Goal: Transaction & Acquisition: Purchase product/service

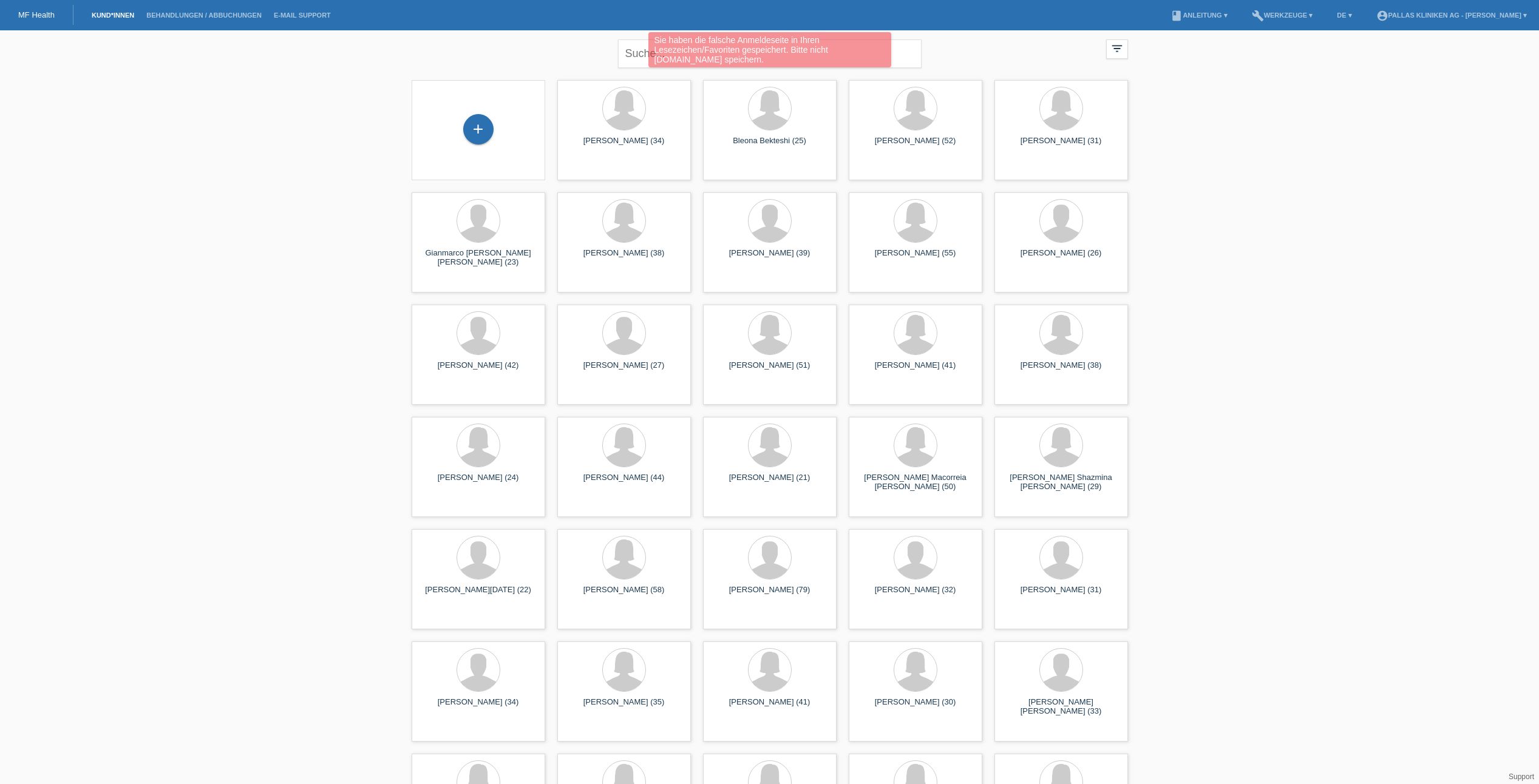
click at [629, 51] on div "Sie haben die falsche Anmeldeseite in Ihren Lesezeichen/Favoriten gespeichert. …" at bounding box center [770, 51] width 923 height 38
click at [639, 54] on div "Sie haben die falsche Anmeldeseite in Ihren Lesezeichen/Favoriten gespeichert. …" at bounding box center [770, 51] width 923 height 38
click at [904, 56] on div "Sie haben die falsche Anmeldeseite in Ihren Lesezeichen/Favoriten gespeichert. …" at bounding box center [770, 51] width 923 height 38
click at [752, 77] on div "+ [PERSON_NAME] (34) launch Anzeigen" at bounding box center [770, 579] width 729 height 1010
click at [752, 58] on input "text" at bounding box center [770, 53] width 303 height 29
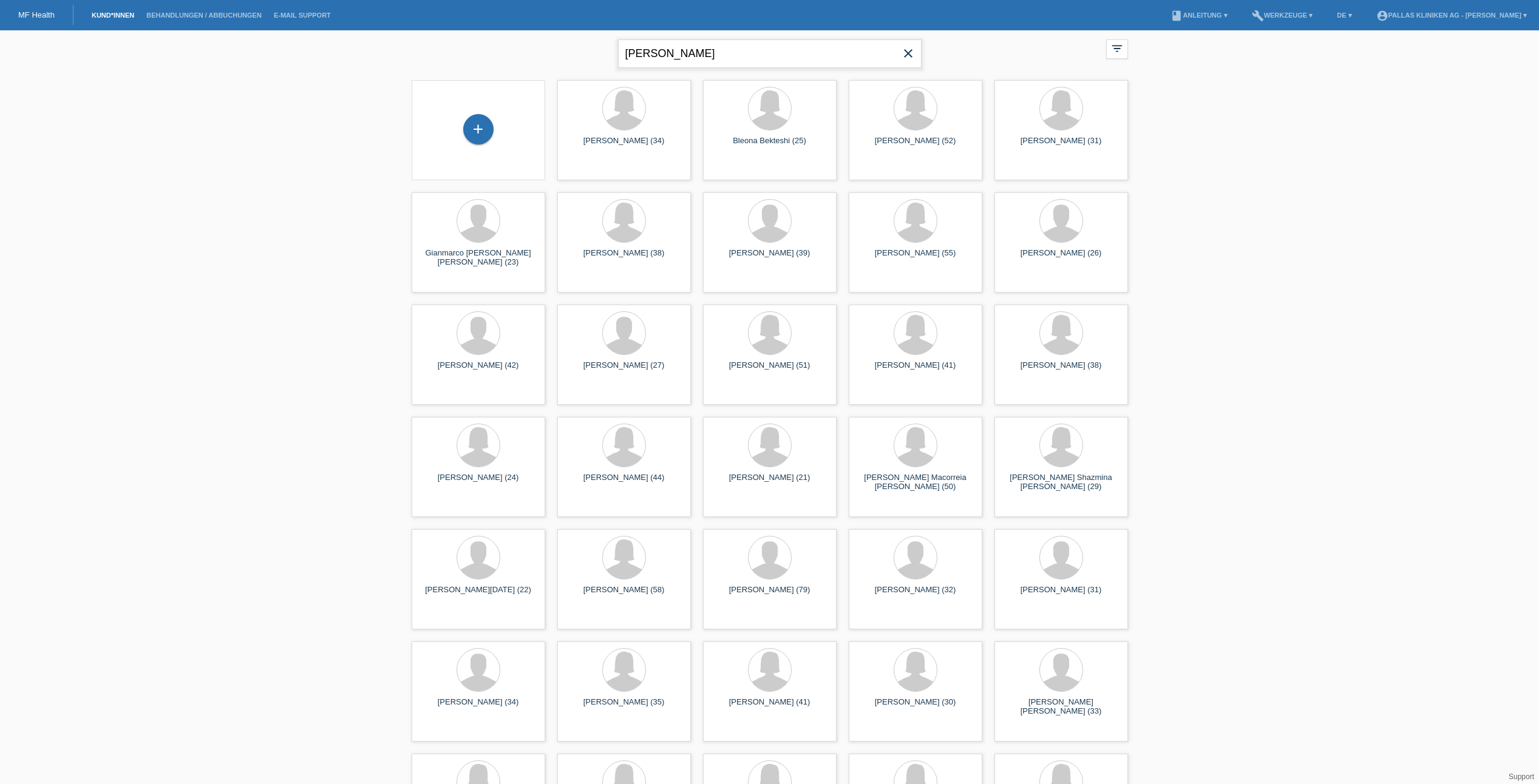
type input "[PERSON_NAME]"
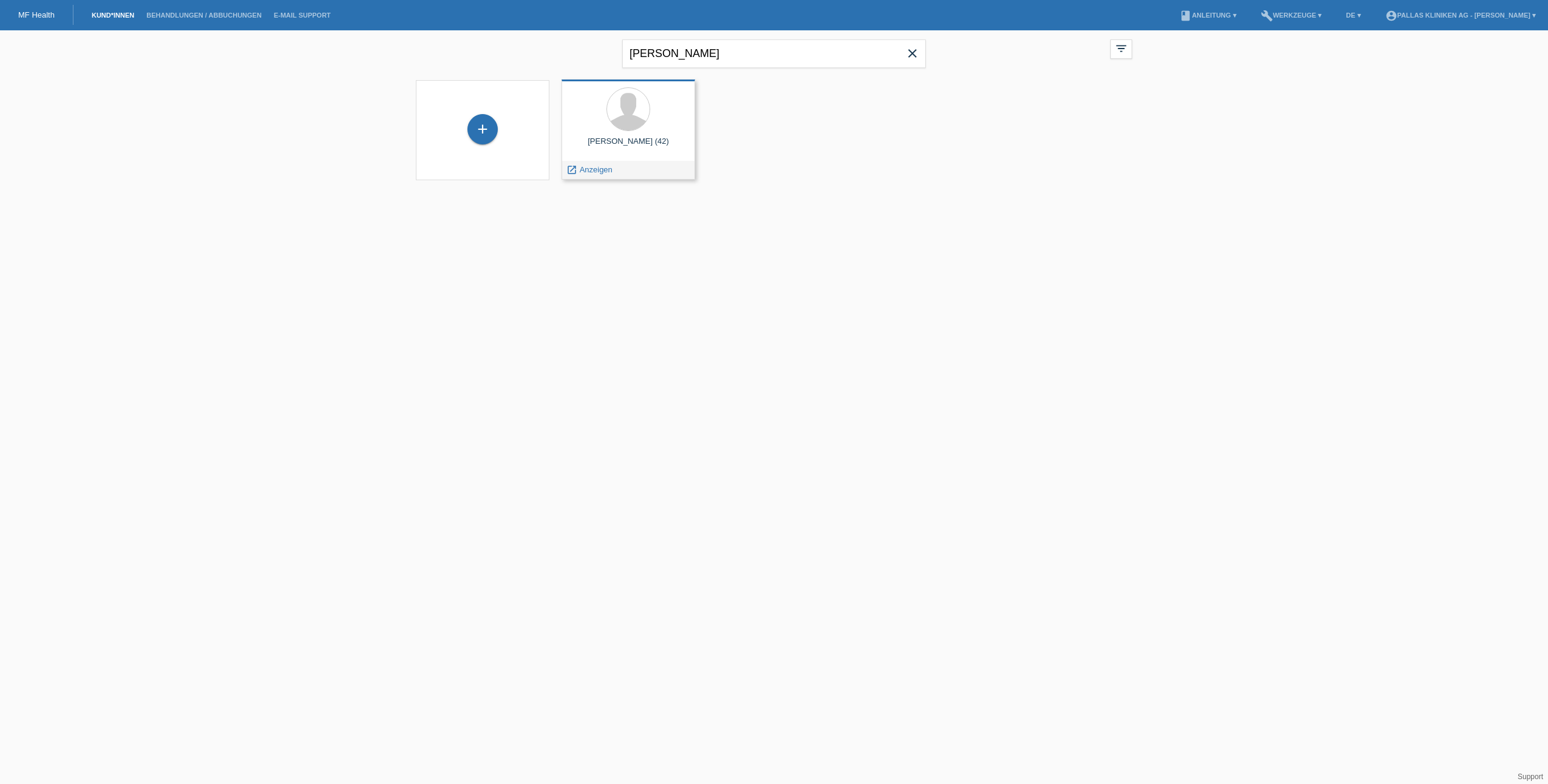
click at [635, 139] on div "[PERSON_NAME] (42)" at bounding box center [628, 146] width 114 height 19
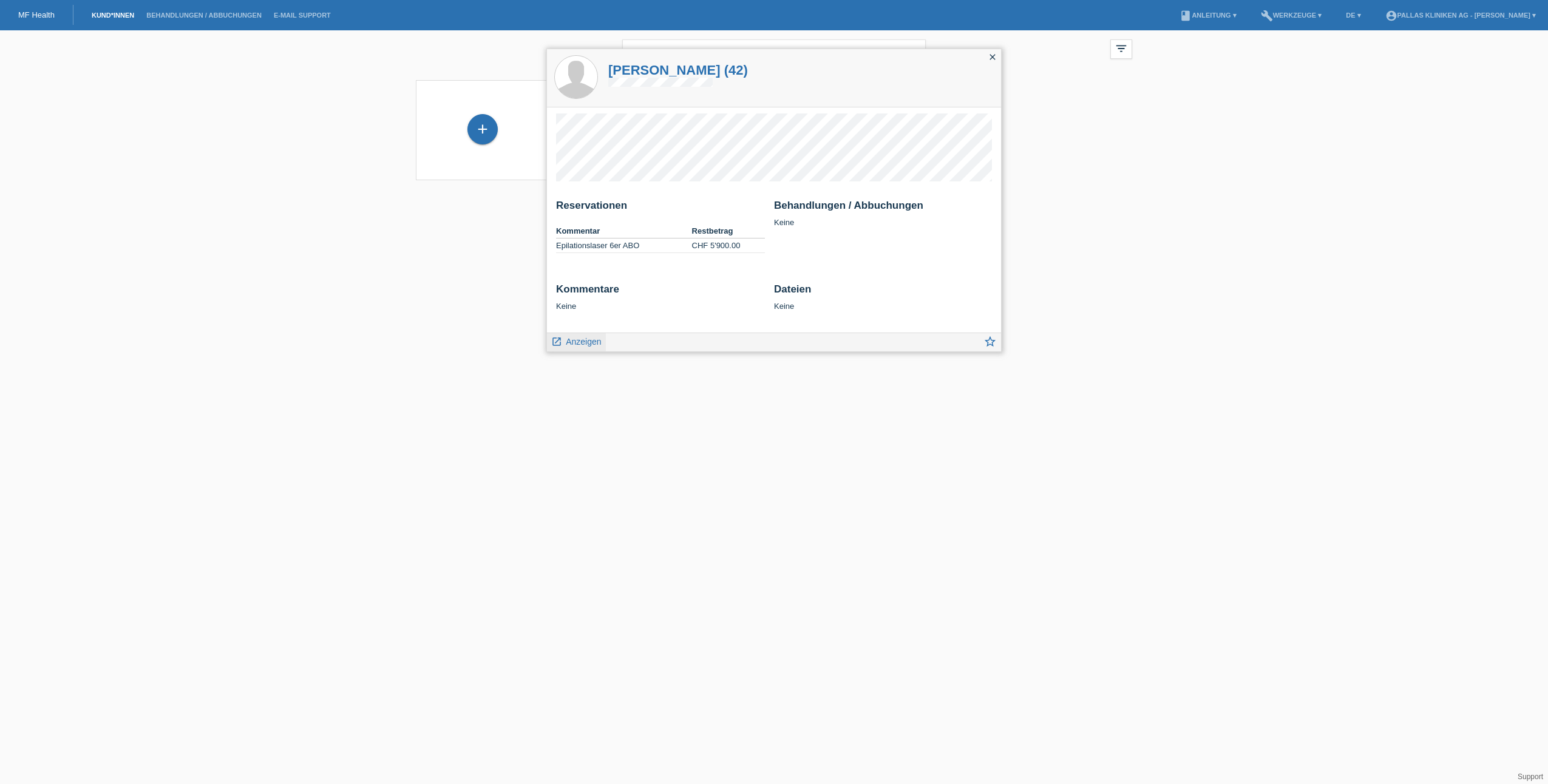
click at [576, 341] on span "Anzeigen" at bounding box center [583, 341] width 35 height 10
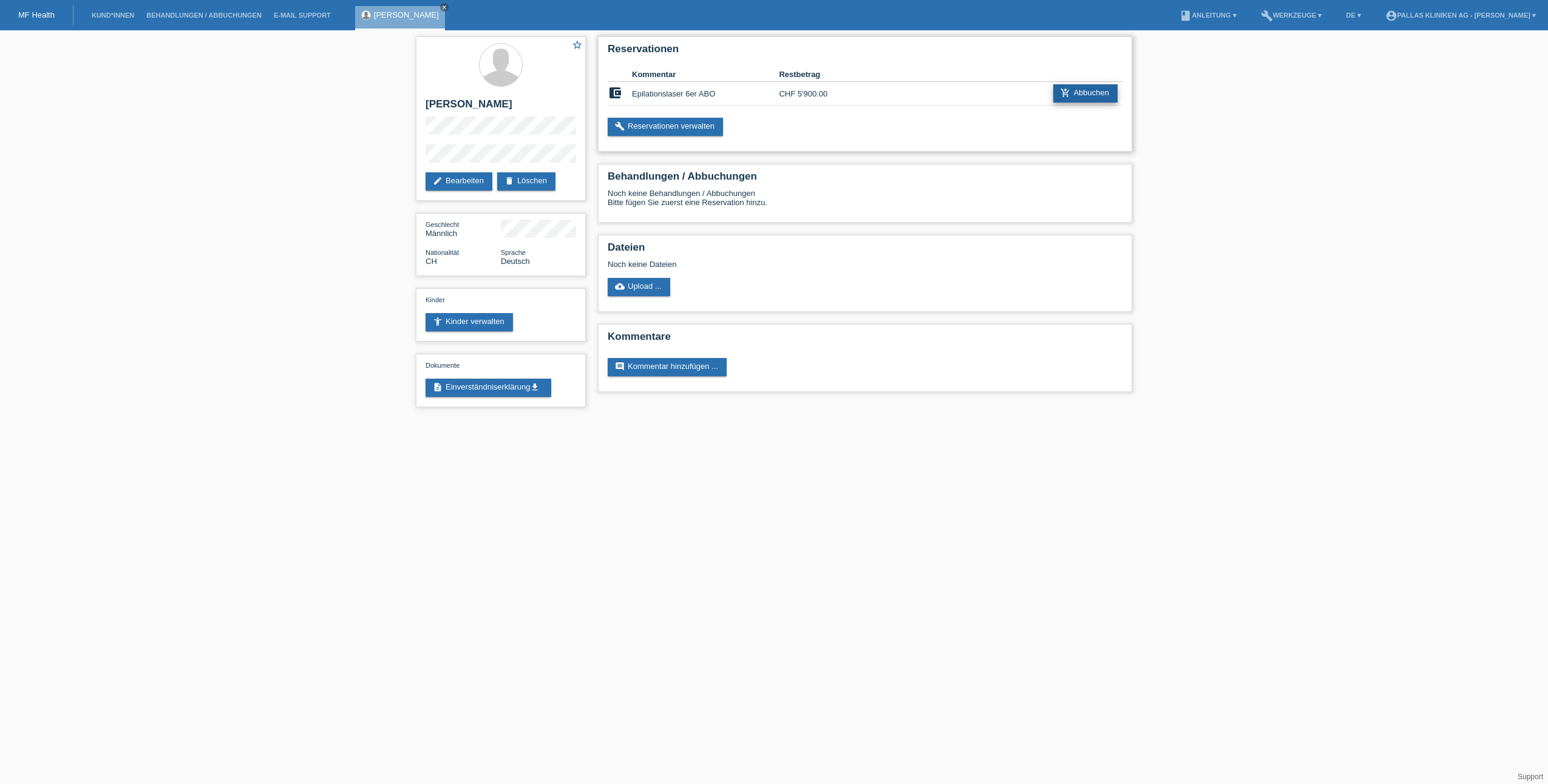
click at [1090, 93] on link "add_shopping_cart Abbuchen" at bounding box center [1086, 93] width 64 height 18
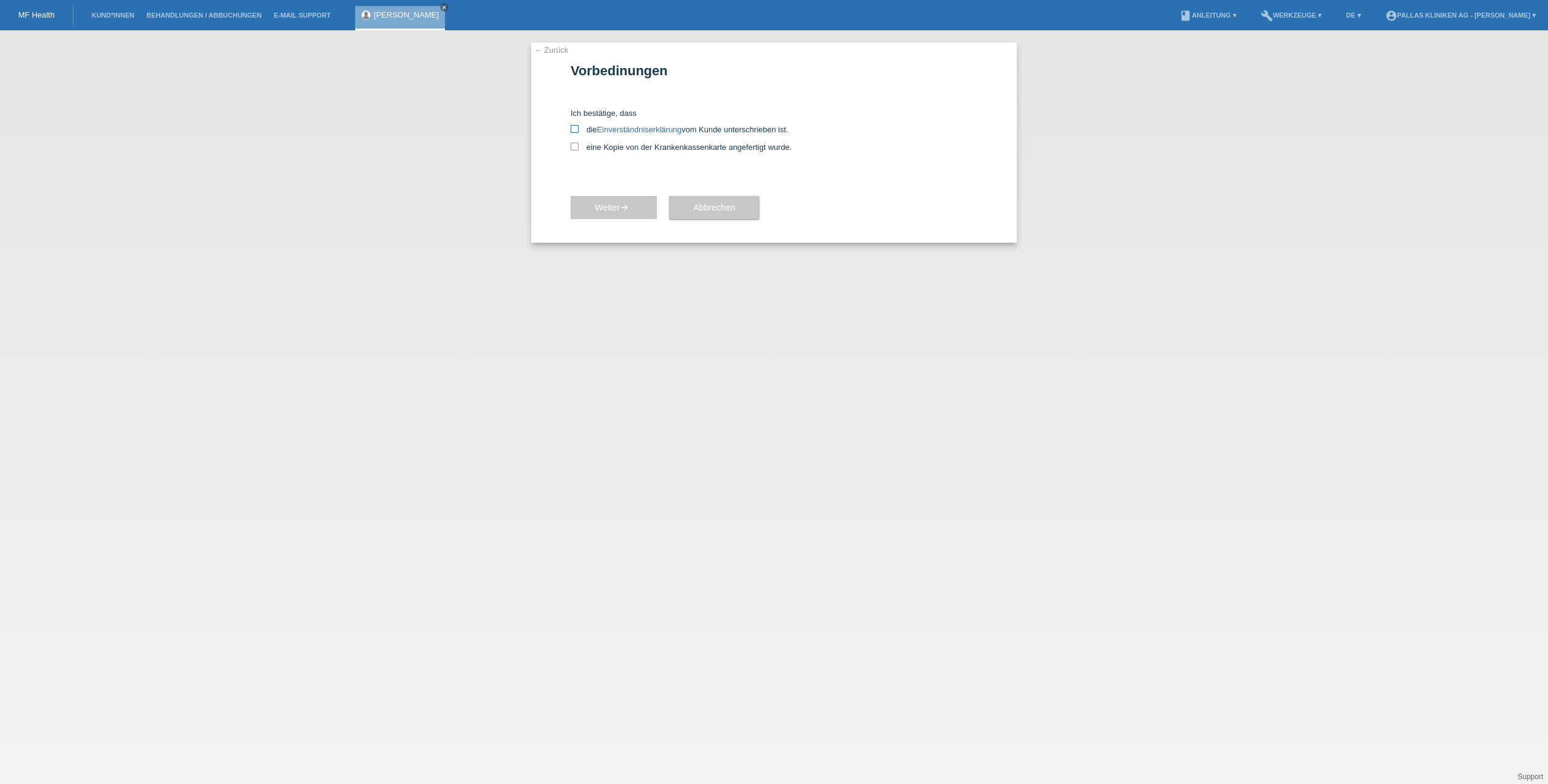
click at [576, 128] on icon at bounding box center [575, 129] width 8 height 8
click at [576, 128] on input "die Einverständniserklärung vom Kunde unterschrieben ist." at bounding box center [575, 129] width 8 height 8
checkbox input "true"
click at [575, 149] on icon at bounding box center [575, 147] width 8 height 8
click at [575, 149] on input "eine Kopie von der Krankenkassenkarte angefertigt wurde." at bounding box center [575, 147] width 8 height 8
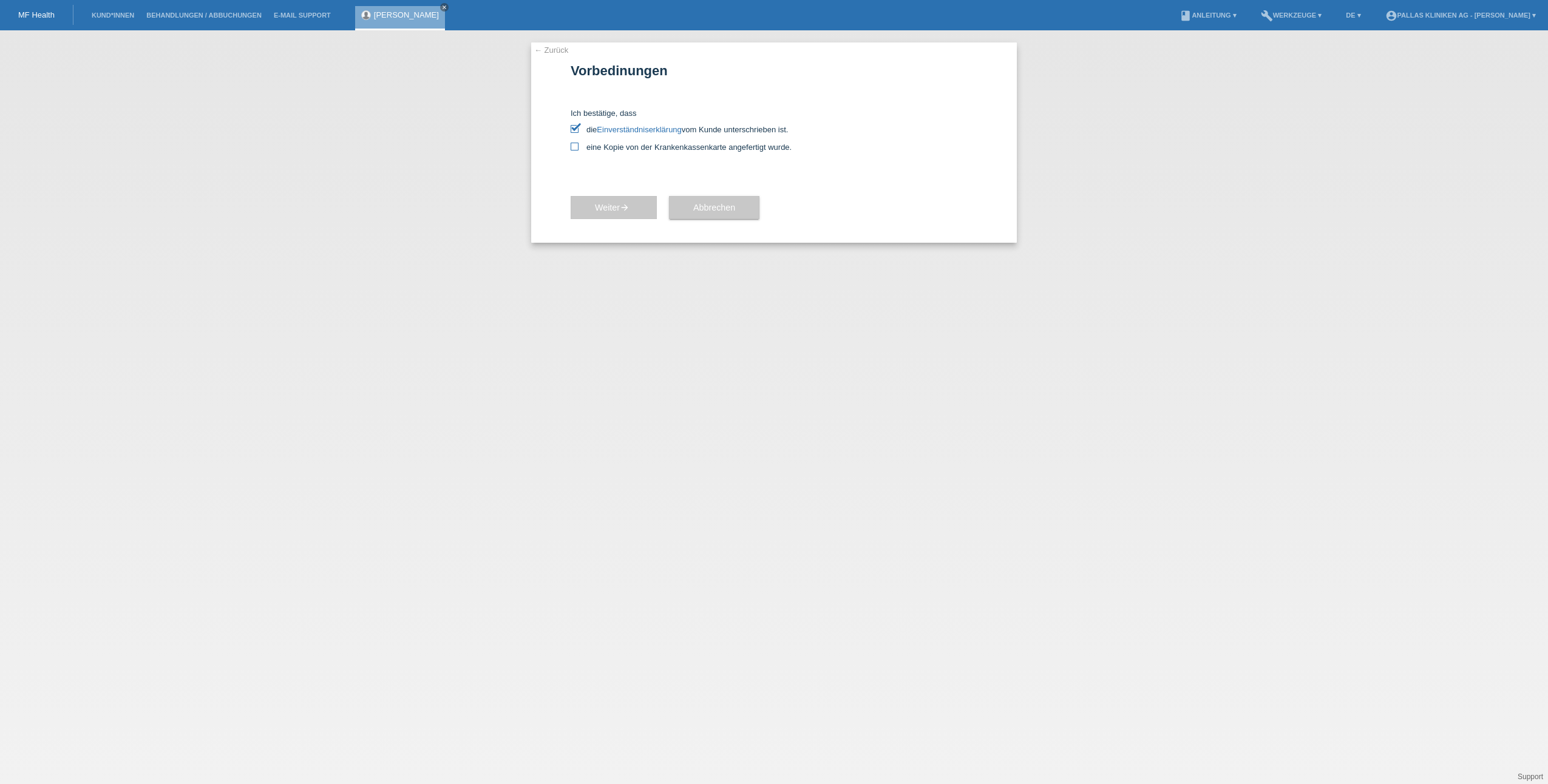
checkbox input "true"
click at [605, 212] on button "Weiter arrow_forward" at bounding box center [613, 208] width 86 height 23
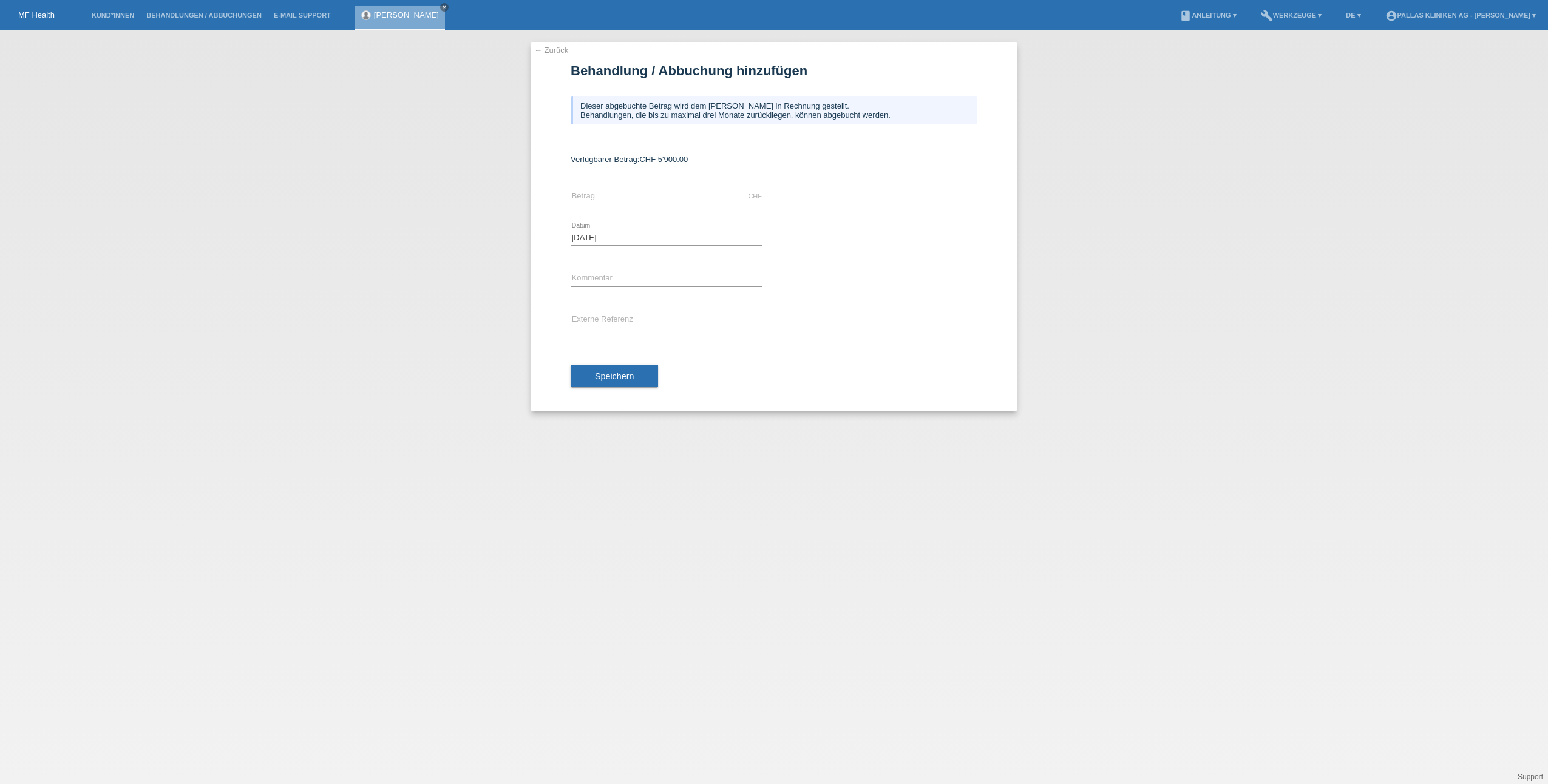
click at [722, 180] on div "CHF error Betrag" at bounding box center [666, 197] width 191 height 41
click at [622, 196] on input "text" at bounding box center [666, 196] width 191 height 15
type input "5900.00"
click at [873, 260] on div at bounding box center [882, 263] width 191 height 9
click at [624, 282] on input "text" at bounding box center [666, 278] width 191 height 15
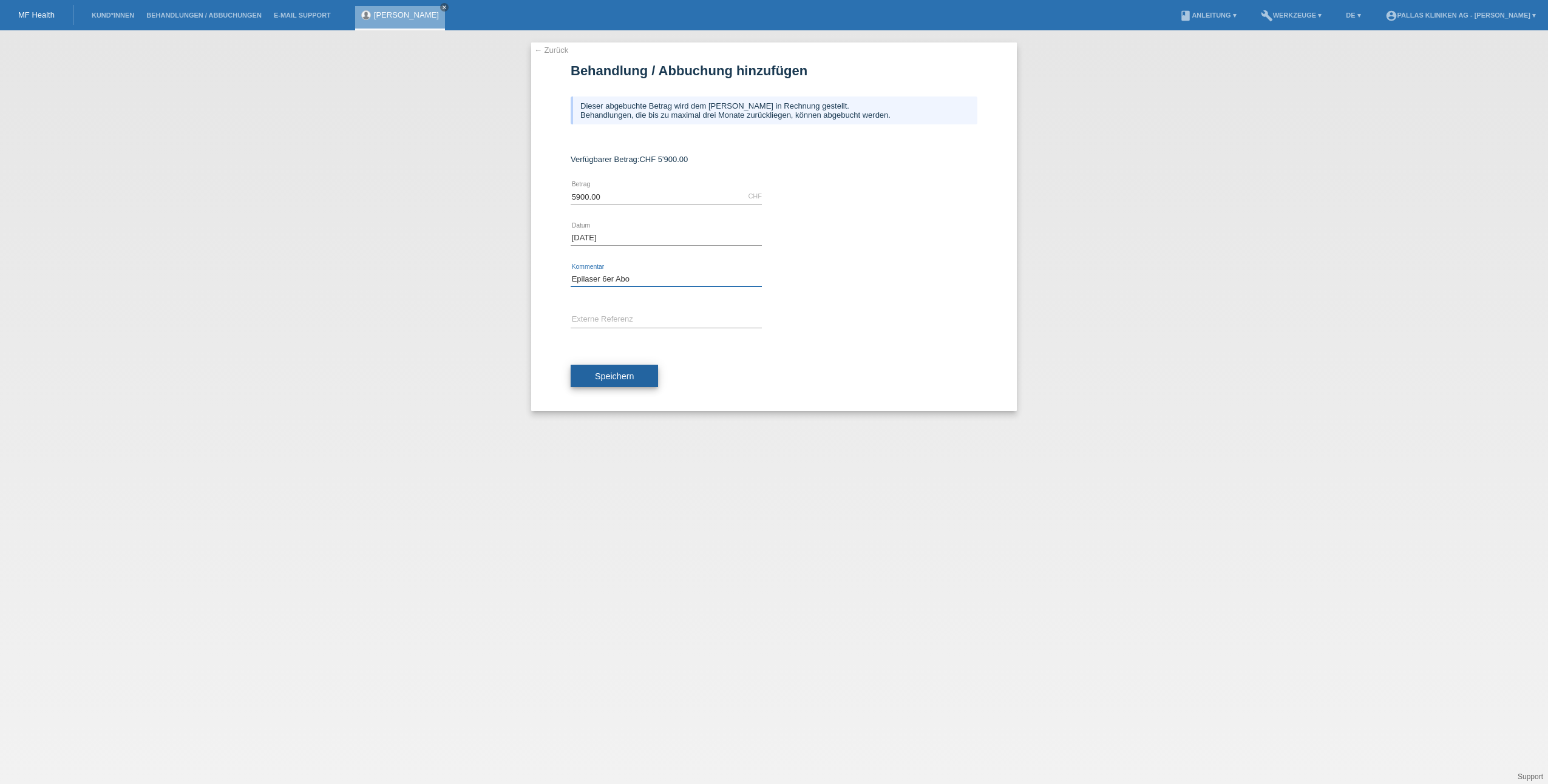
type input "Epilaser 6er Abo"
click at [628, 368] on button "Speichern" at bounding box center [614, 376] width 88 height 23
